Goal: Task Accomplishment & Management: Complete application form

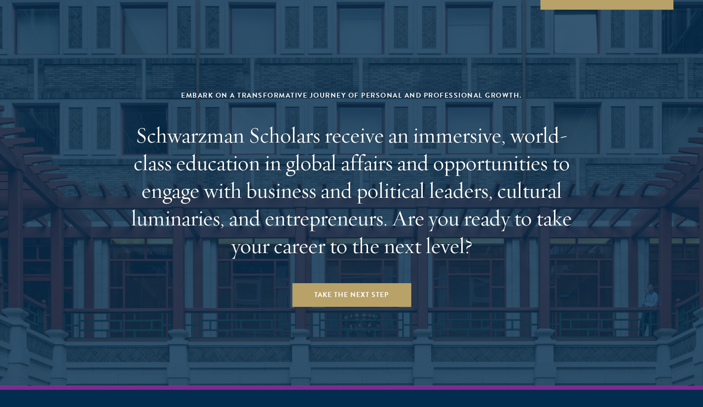
scroll to position [4081, 0]
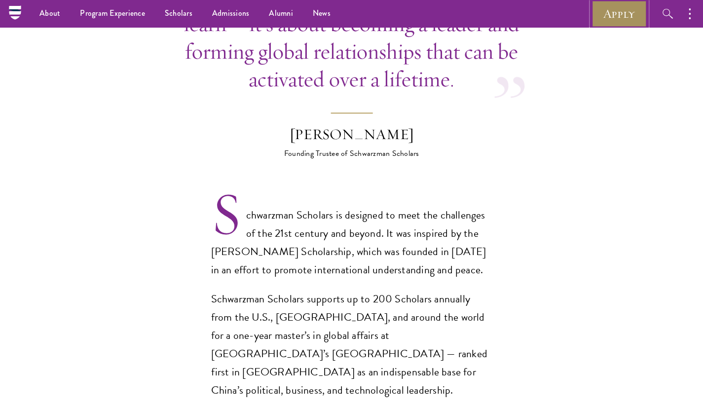
click at [628, 9] on link "Apply" at bounding box center [618, 13] width 55 height 27
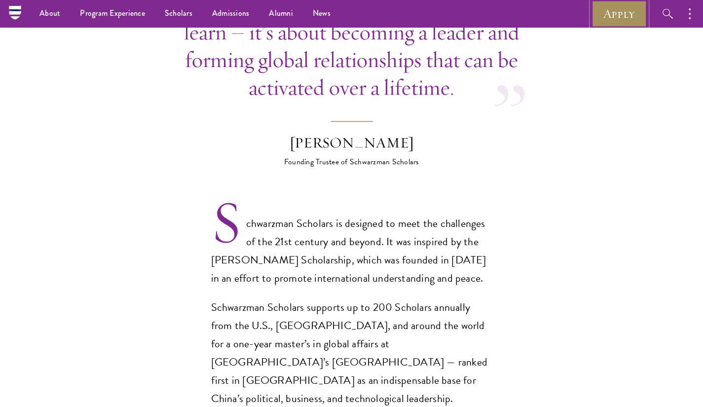
scroll to position [537, 0]
